Goal: Task Accomplishment & Management: Complete application form

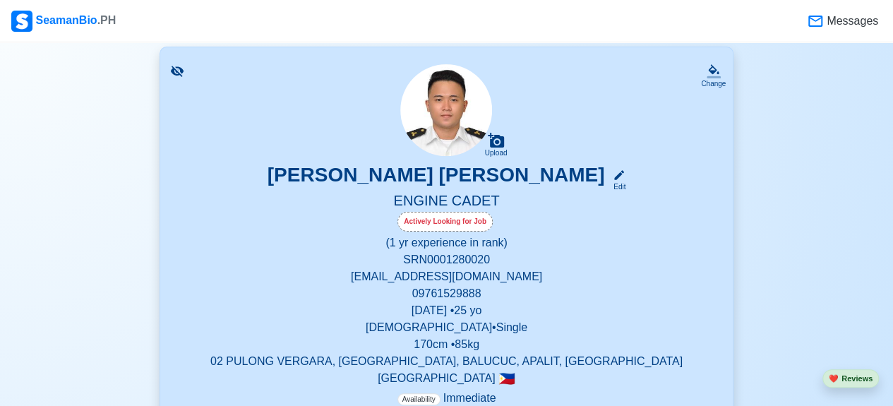
scroll to position [87, 0]
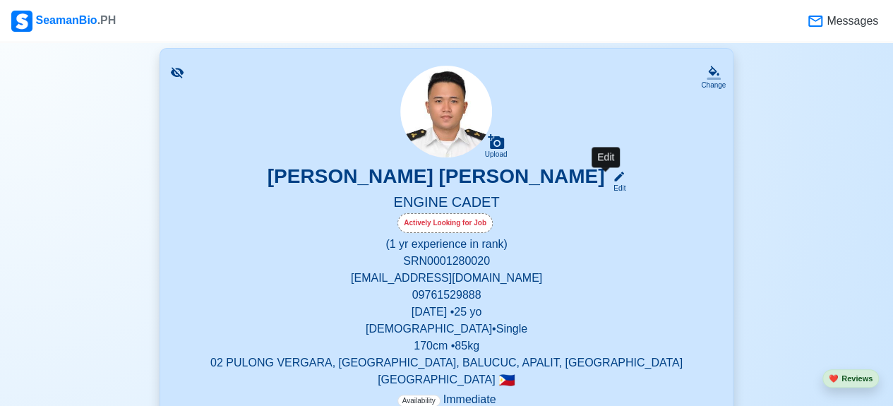
click at [613, 182] on icon at bounding box center [619, 176] width 13 height 13
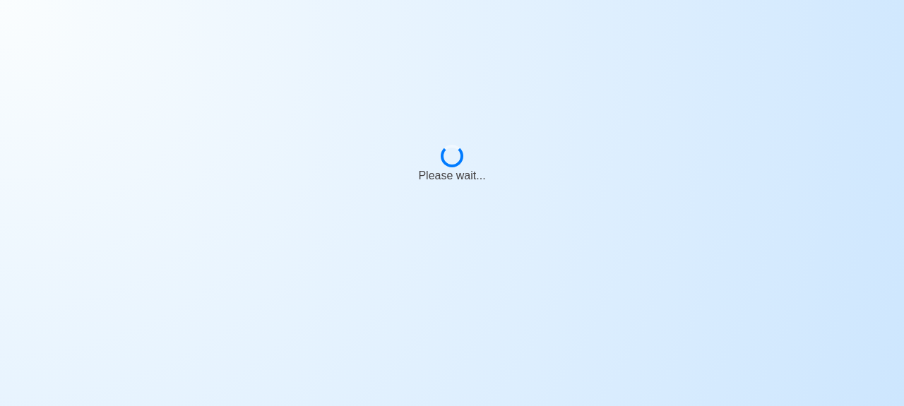
select select "Actively Looking for Job"
select select "Visible for Hiring"
select select "Single"
select select "[DEMOGRAPHIC_DATA]"
select select "PH"
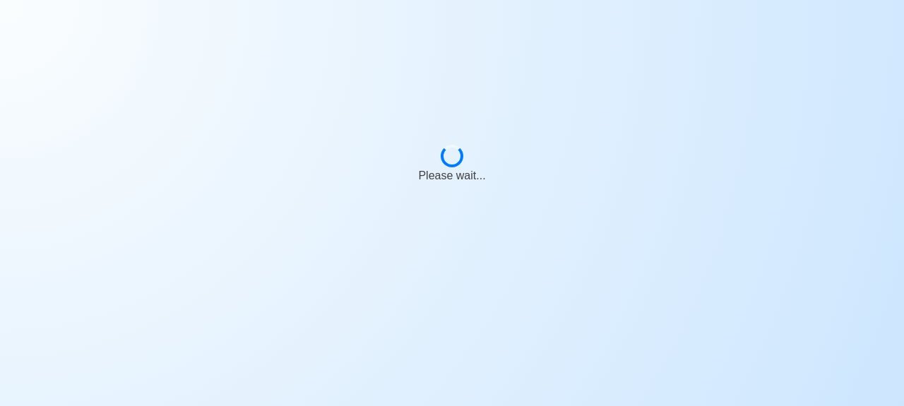
select select "1"
select select "0"
select select "4102416000000"
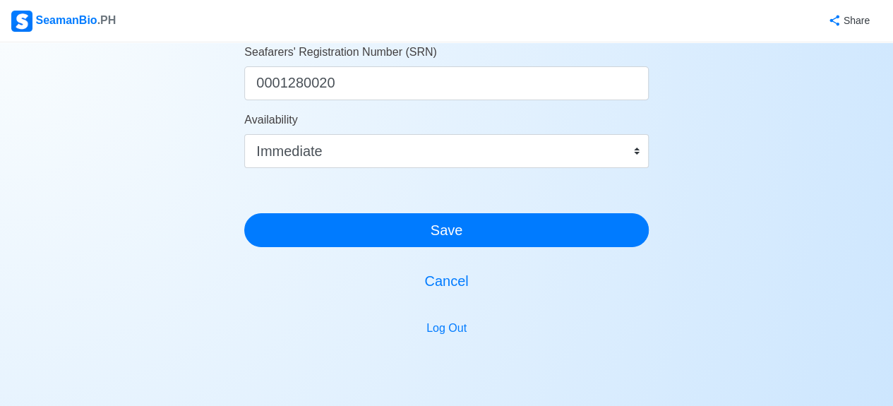
scroll to position [955, 0]
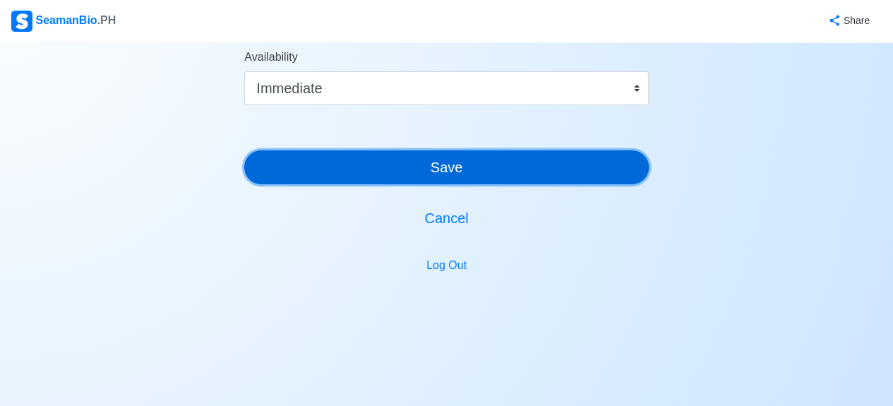
click at [404, 164] on button "Save" at bounding box center [446, 167] width 405 height 34
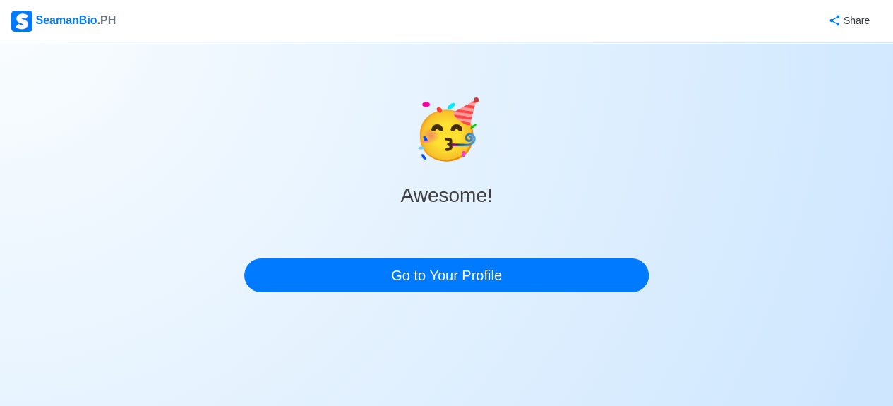
scroll to position [0, 0]
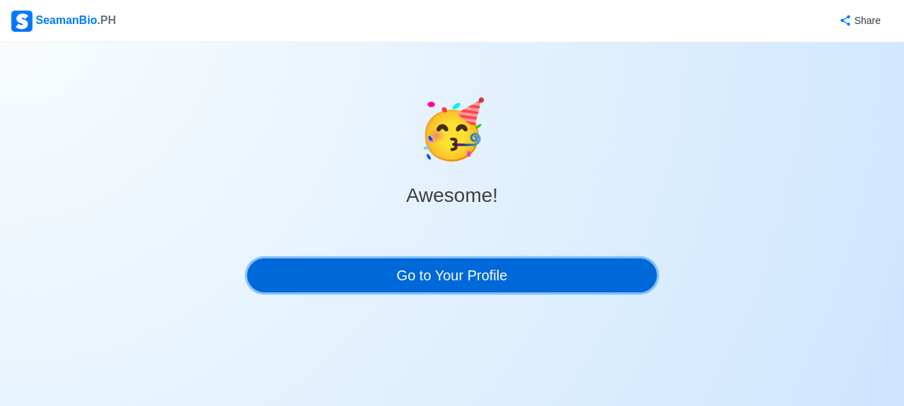
click at [385, 265] on link "Go to Your Profile" at bounding box center [451, 275] width 409 height 34
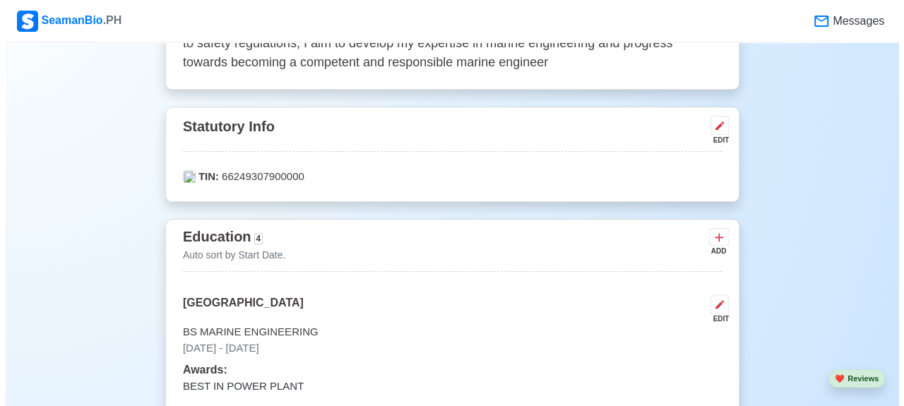
scroll to position [710, 0]
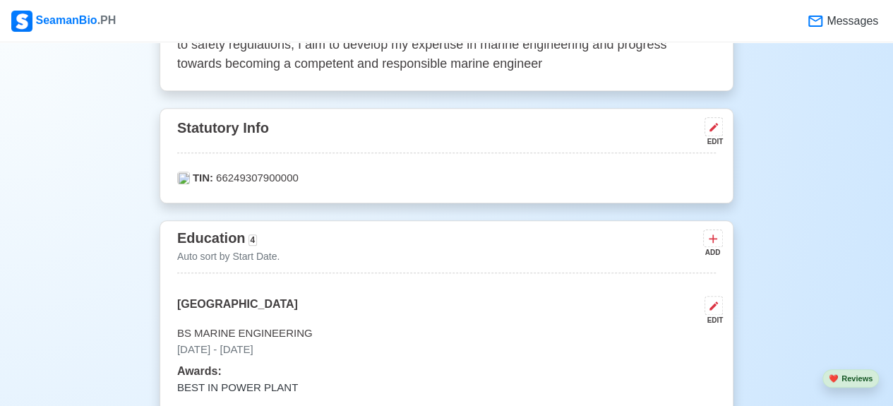
click at [713, 135] on button at bounding box center [714, 126] width 18 height 19
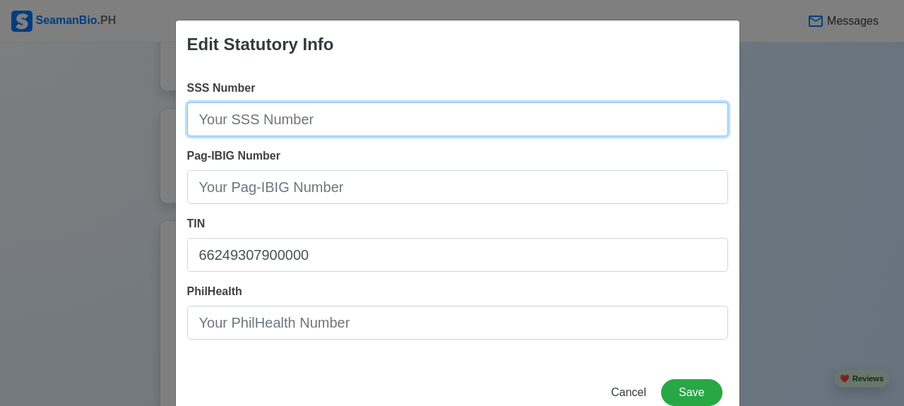
click at [524, 124] on input "SSS Number" at bounding box center [457, 119] width 541 height 34
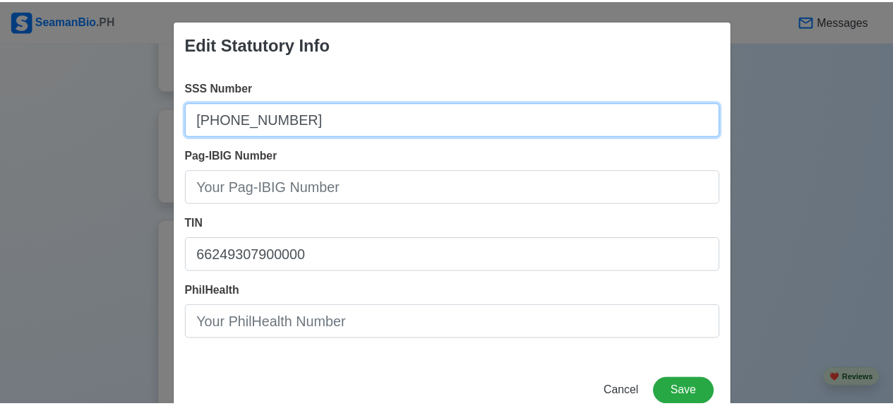
scroll to position [36, 0]
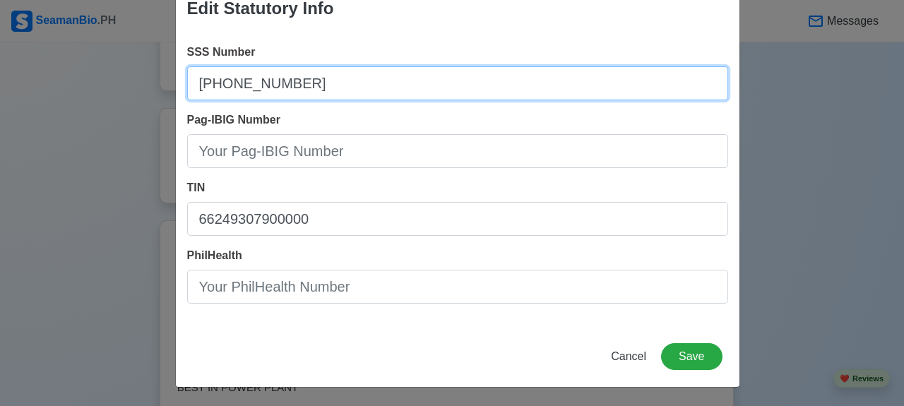
type input "[PHONE_NUMBER]"
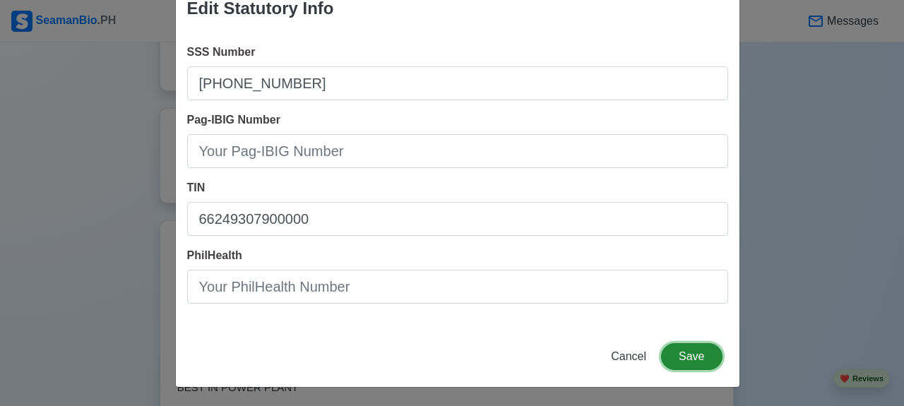
click at [688, 363] on button "Save" at bounding box center [691, 356] width 61 height 27
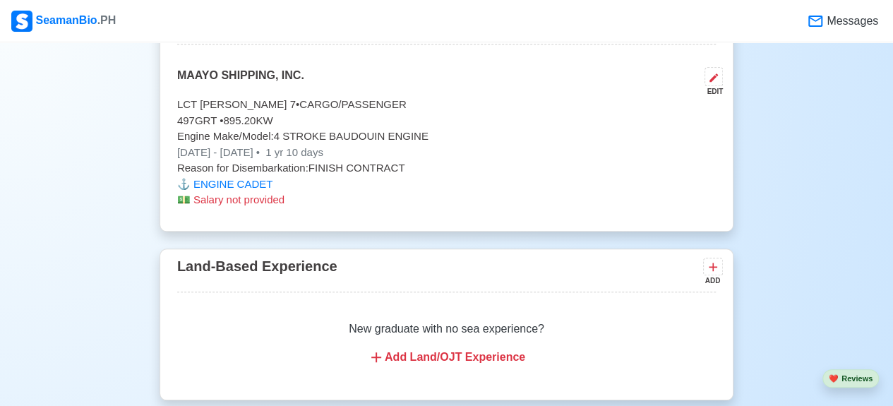
scroll to position [3207, 0]
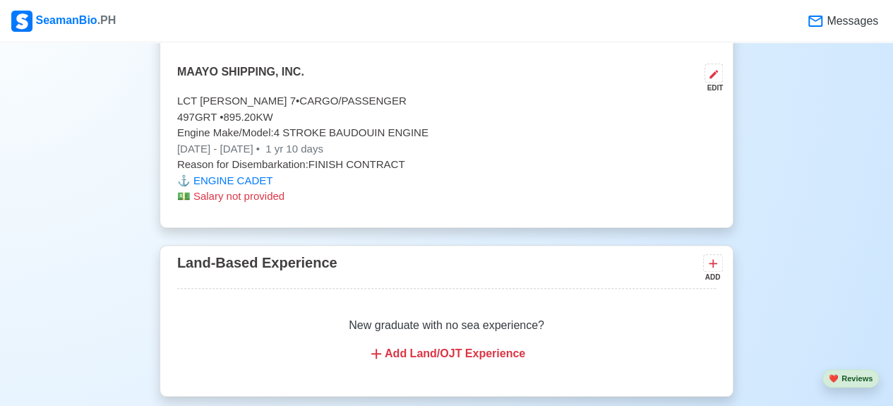
click at [410, 345] on div "Add Land/OJT Experience" at bounding box center [446, 353] width 505 height 17
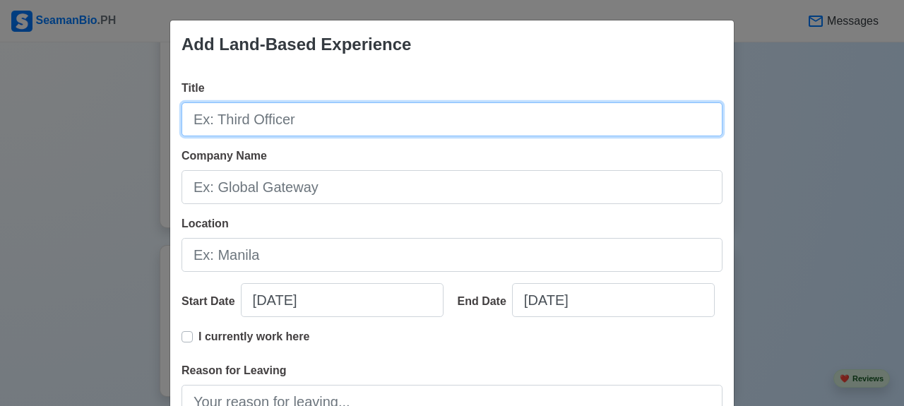
click at [352, 124] on input "Title" at bounding box center [451, 119] width 541 height 34
type input "F"
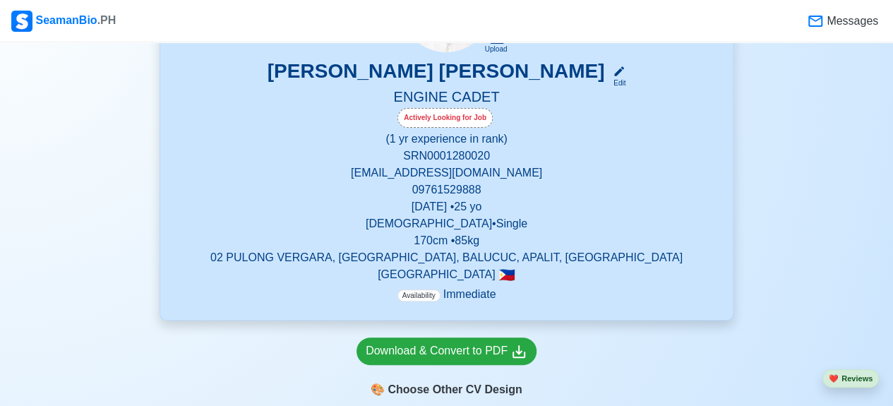
scroll to position [0, 0]
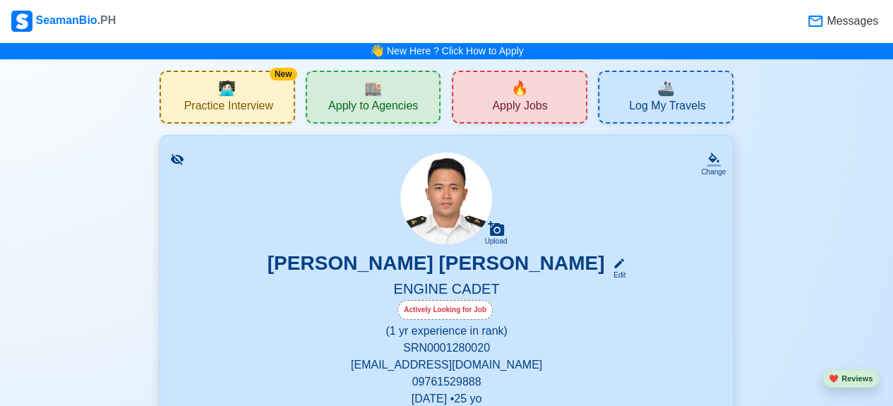
click at [498, 106] on span "Apply Jobs" at bounding box center [519, 108] width 55 height 18
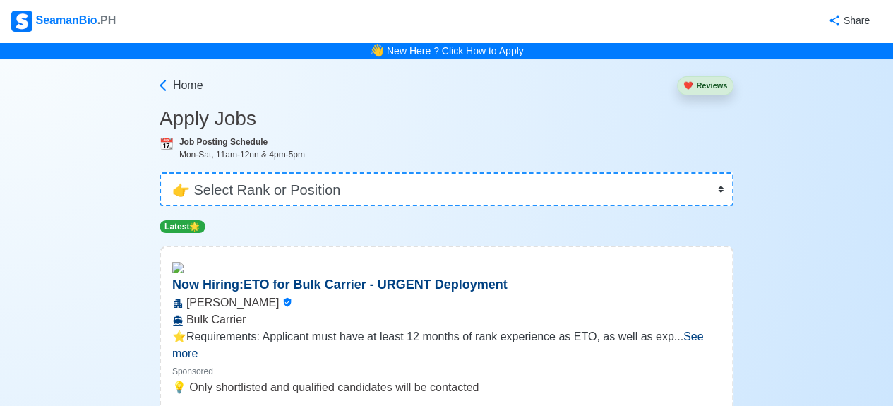
click at [76, 20] on div "SeamanBio .PH" at bounding box center [63, 21] width 104 height 21
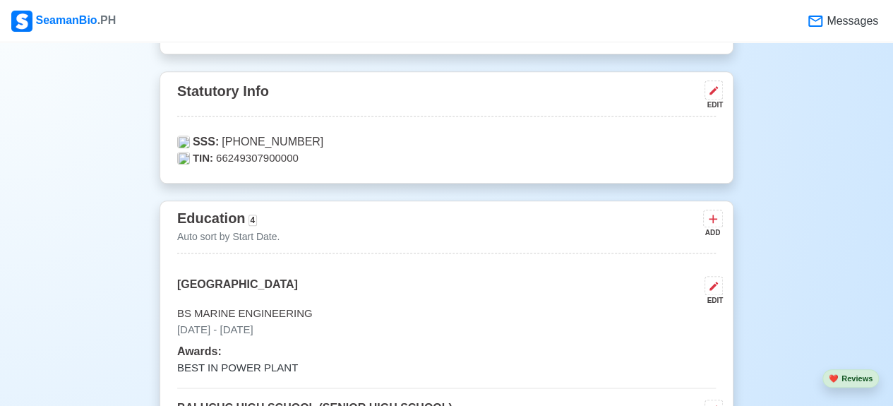
scroll to position [590, 0]
